Goal: Navigation & Orientation: Find specific page/section

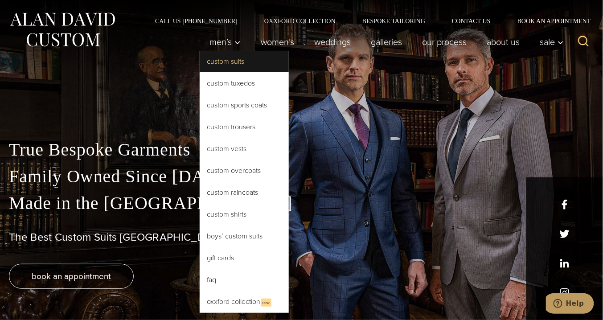
click at [227, 62] on link "Custom Suits" at bounding box center [244, 61] width 89 height 21
